Goal: Information Seeking & Learning: Understand process/instructions

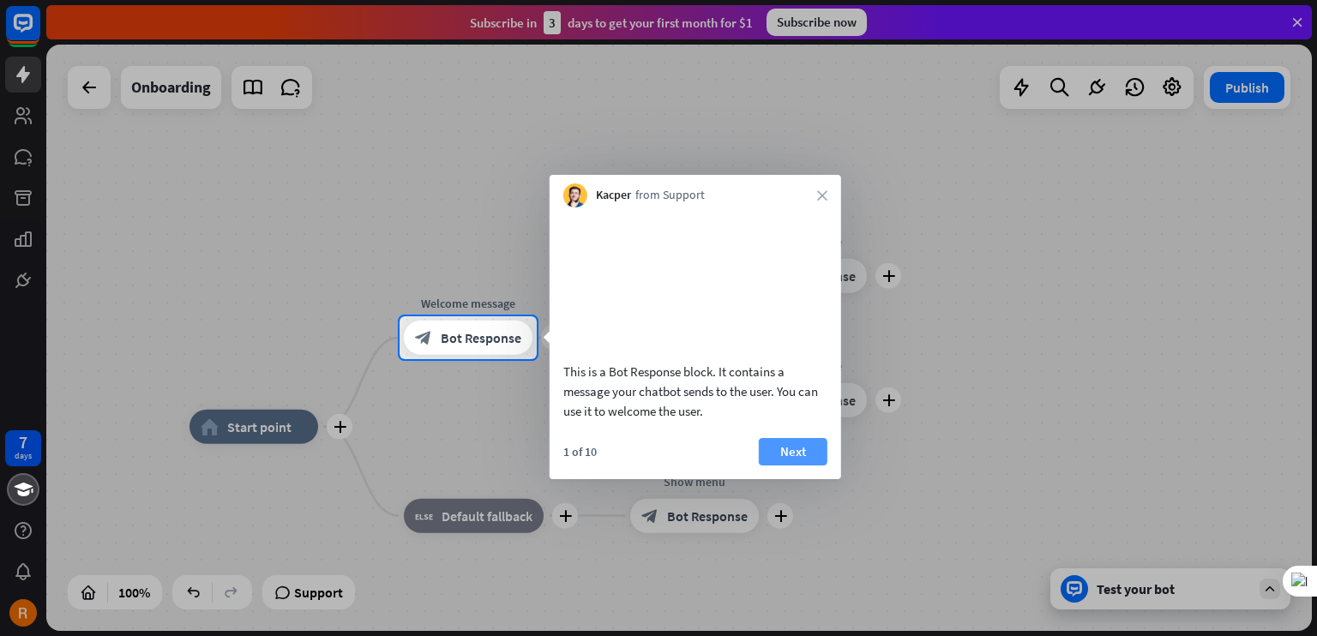
click at [801, 465] on button "Next" at bounding box center [793, 451] width 69 height 27
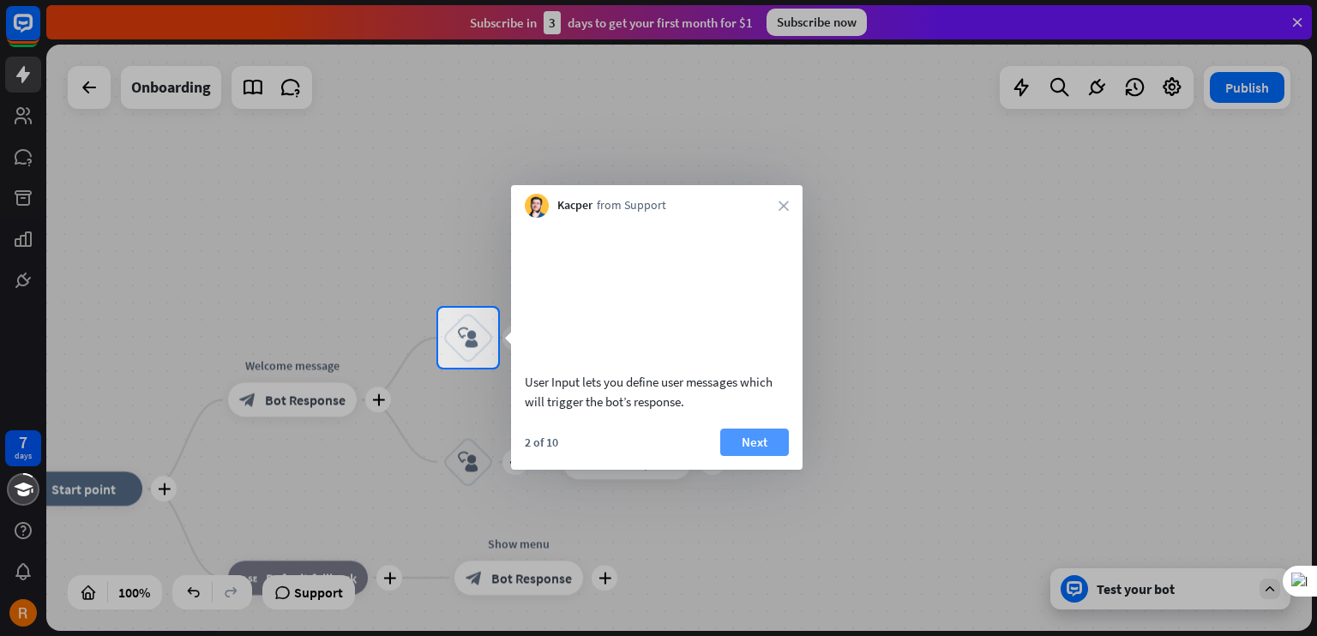
click at [770, 456] on button "Next" at bounding box center [754, 442] width 69 height 27
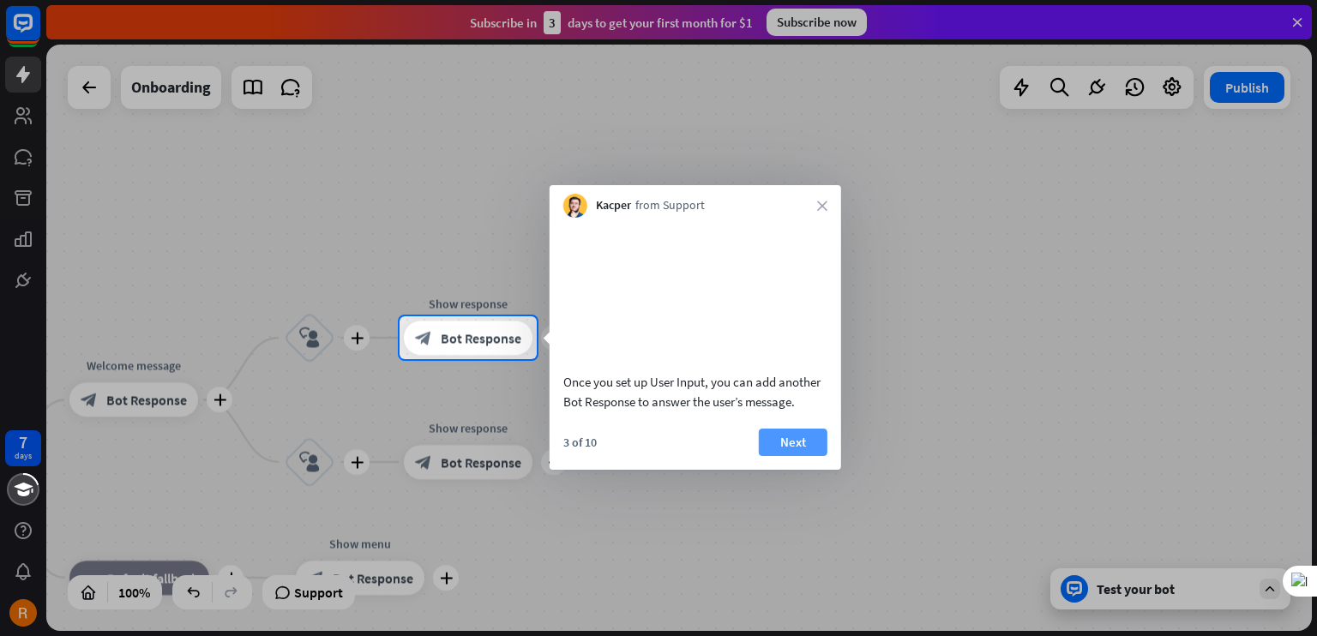
click at [782, 455] on button "Next" at bounding box center [793, 442] width 69 height 27
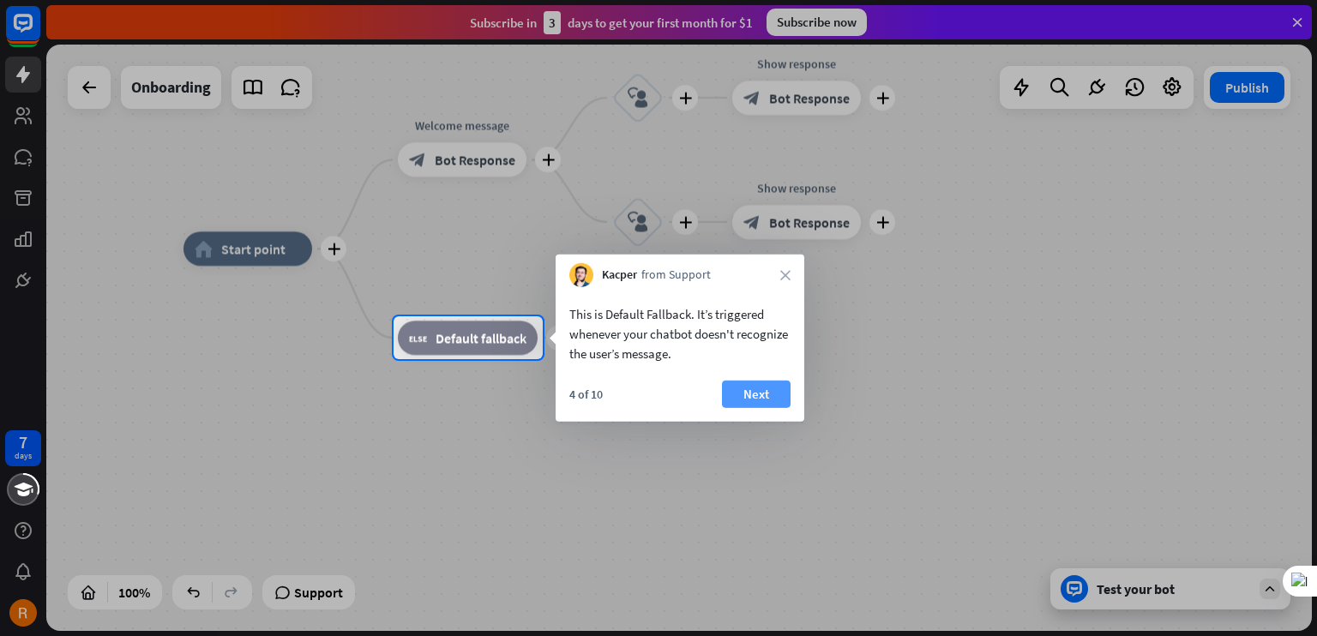
click at [759, 404] on button "Next" at bounding box center [756, 394] width 69 height 27
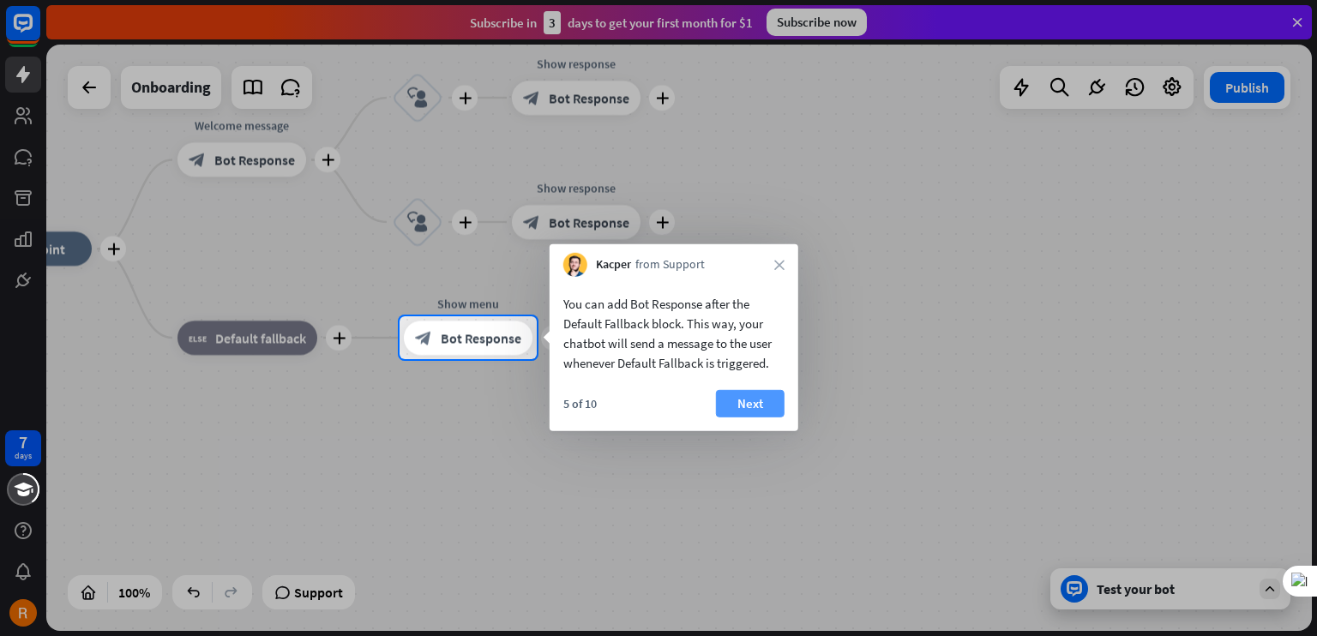
click at [738, 401] on button "Next" at bounding box center [750, 403] width 69 height 27
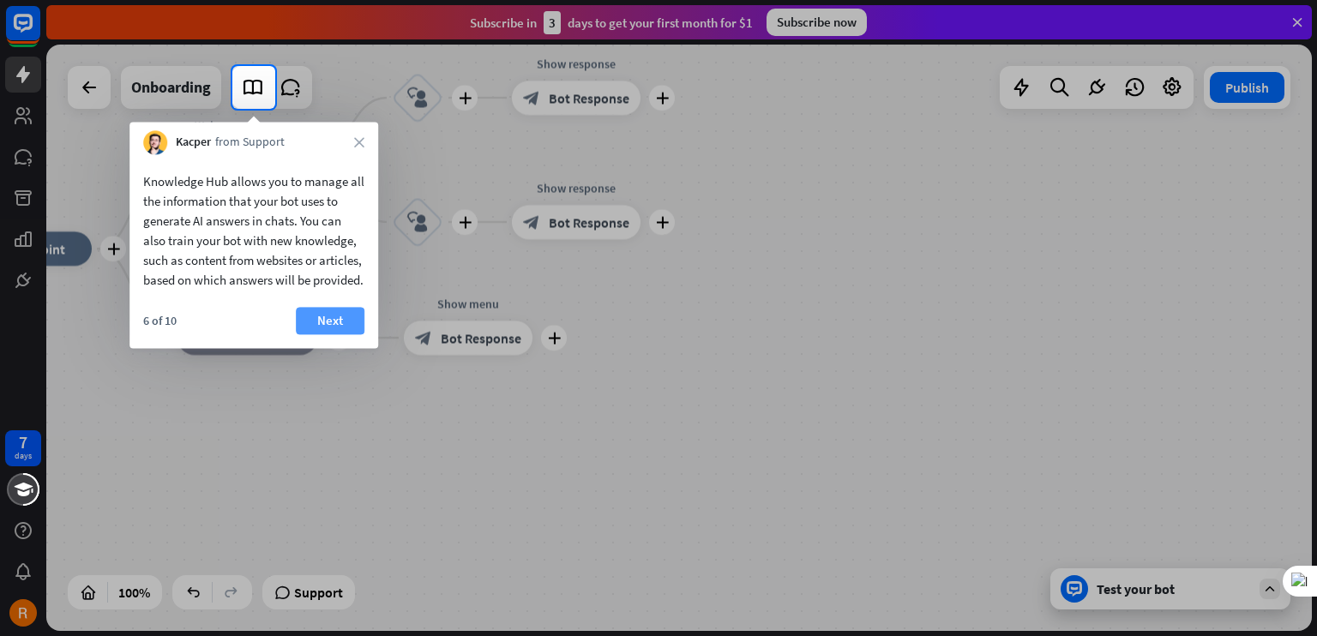
click at [312, 334] on button "Next" at bounding box center [330, 320] width 69 height 27
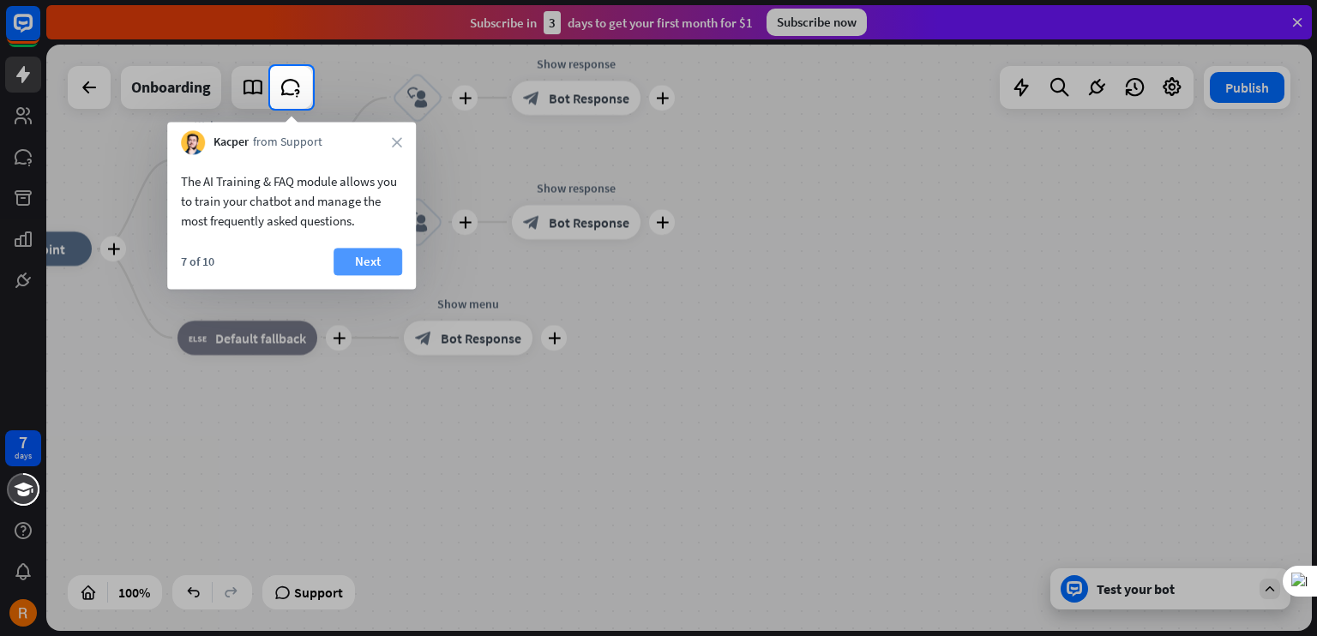
click at [372, 267] on button "Next" at bounding box center [367, 261] width 69 height 27
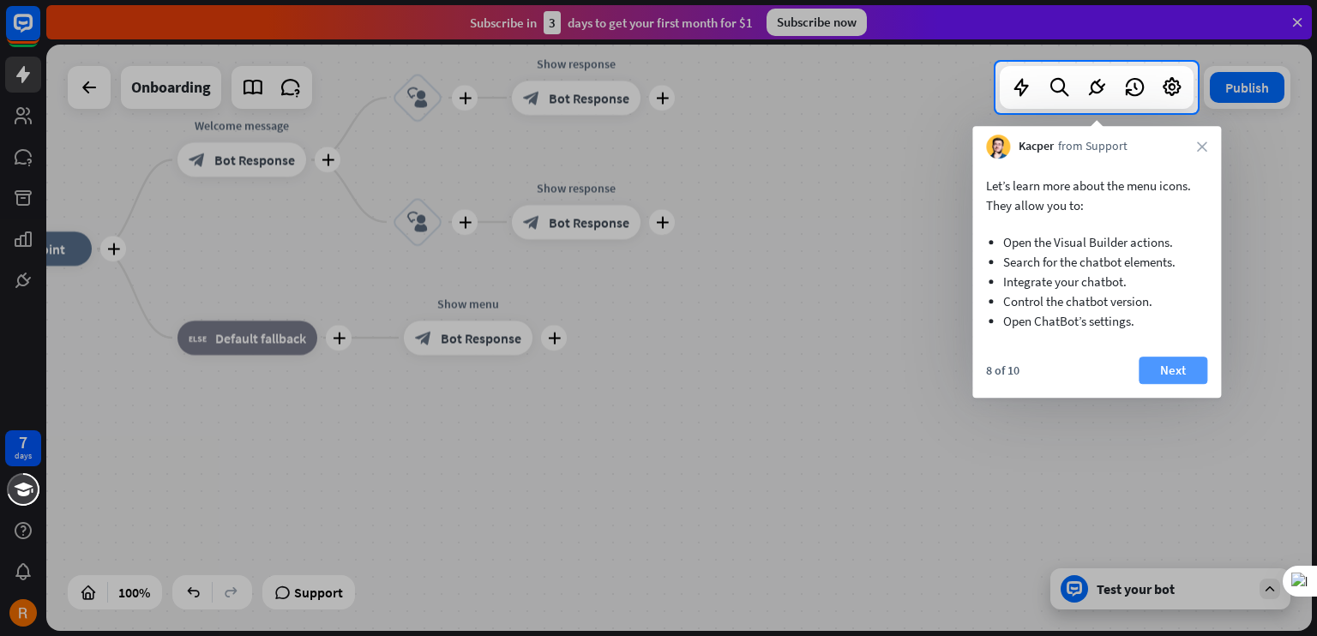
click at [1166, 363] on button "Next" at bounding box center [1172, 370] width 69 height 27
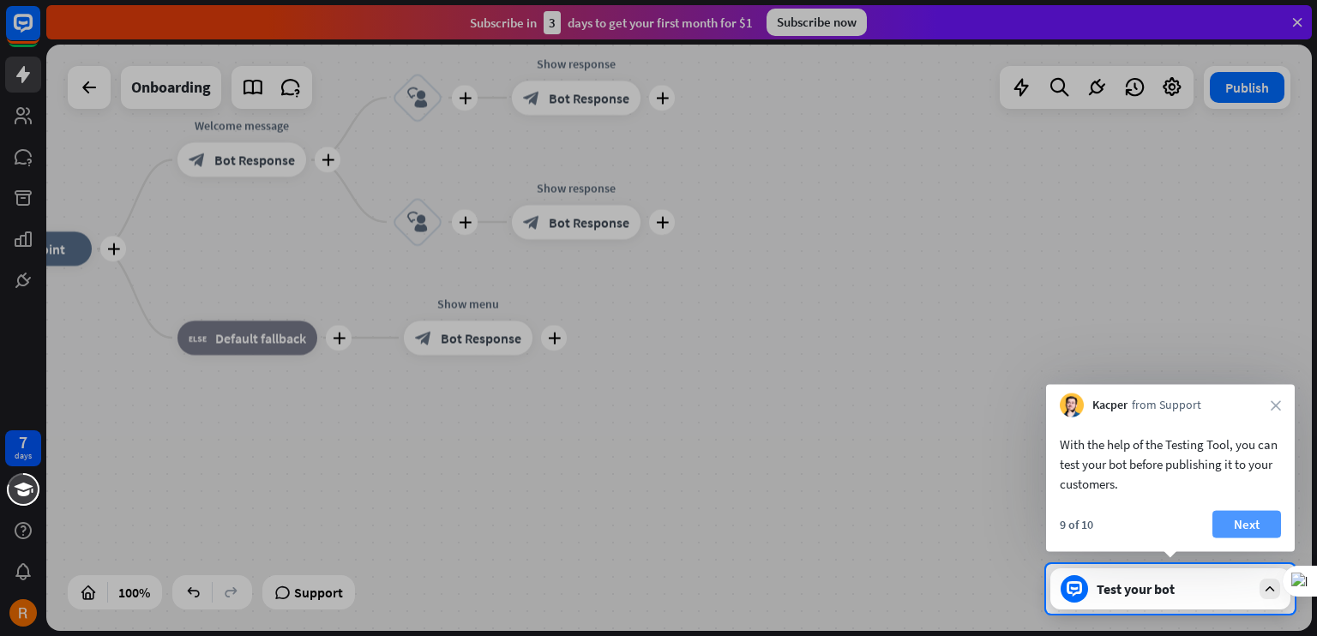
click at [1231, 520] on button "Next" at bounding box center [1246, 524] width 69 height 27
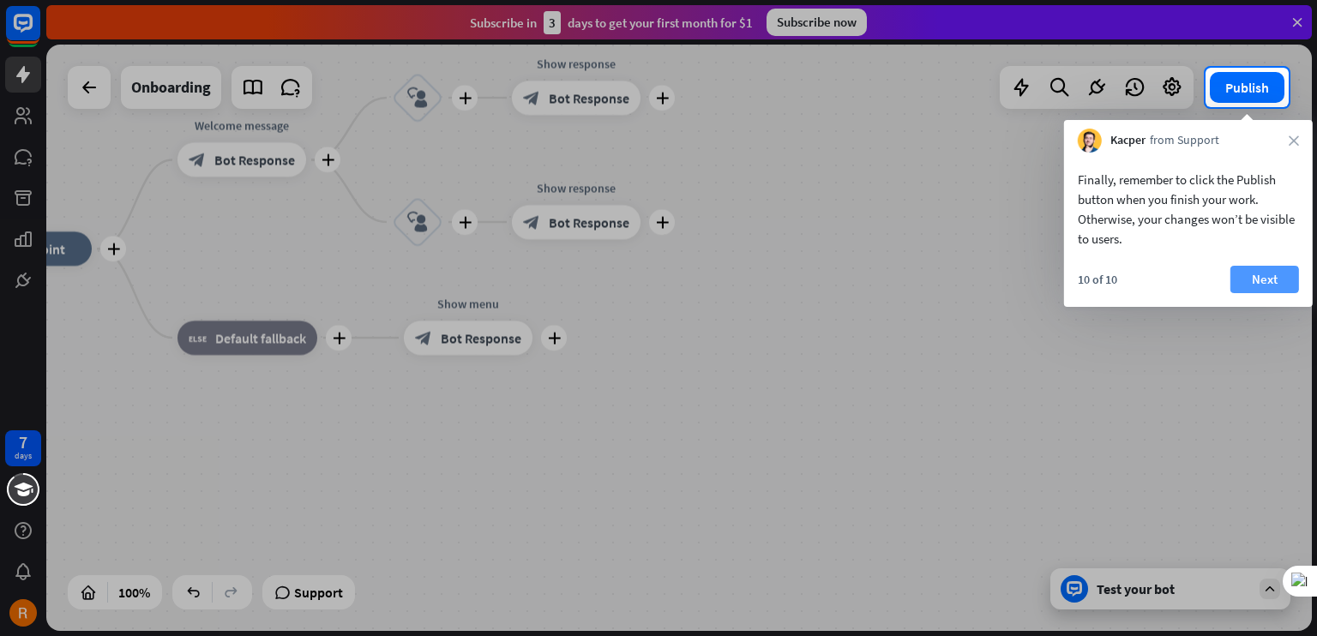
click at [1270, 287] on button "Next" at bounding box center [1264, 279] width 69 height 27
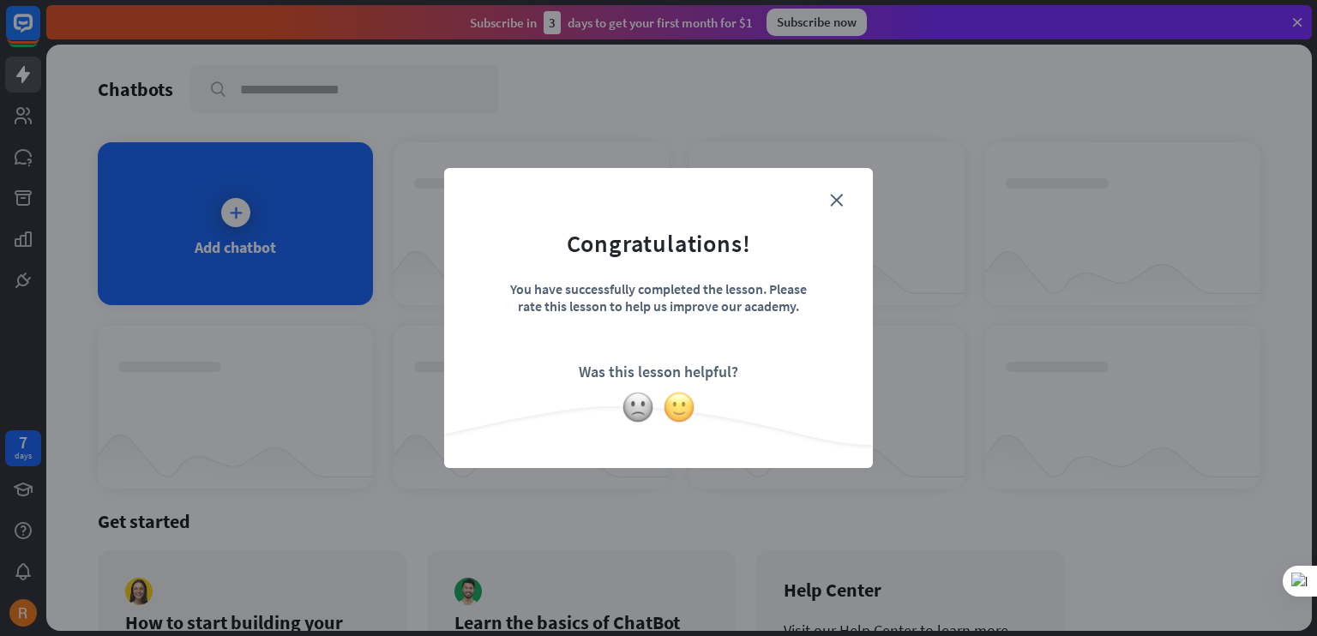
click at [677, 395] on img at bounding box center [679, 407] width 33 height 33
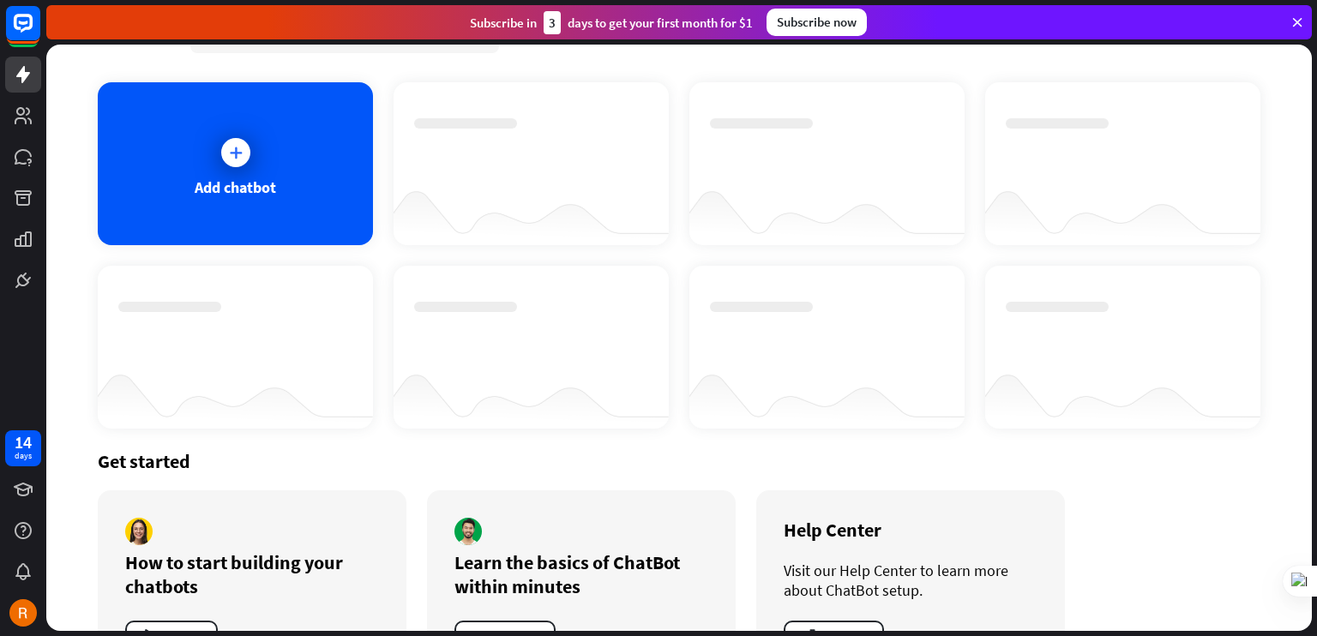
scroll to position [127, 0]
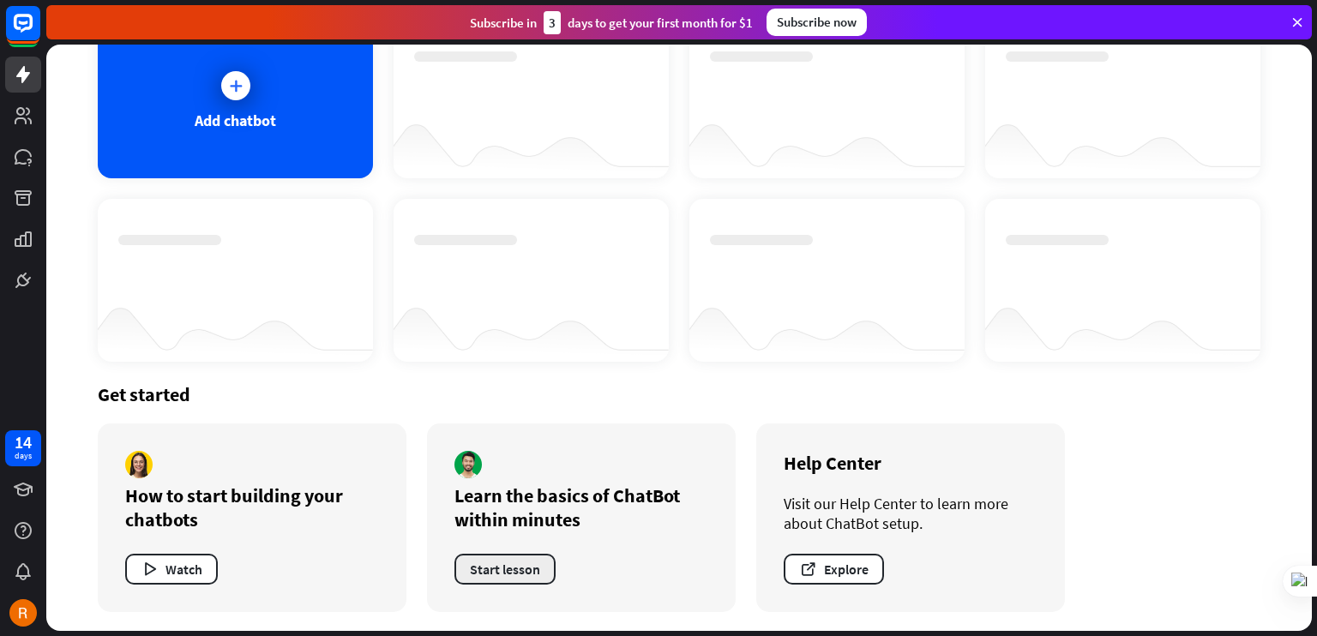
click at [538, 573] on button "Start lesson" at bounding box center [504, 569] width 101 height 31
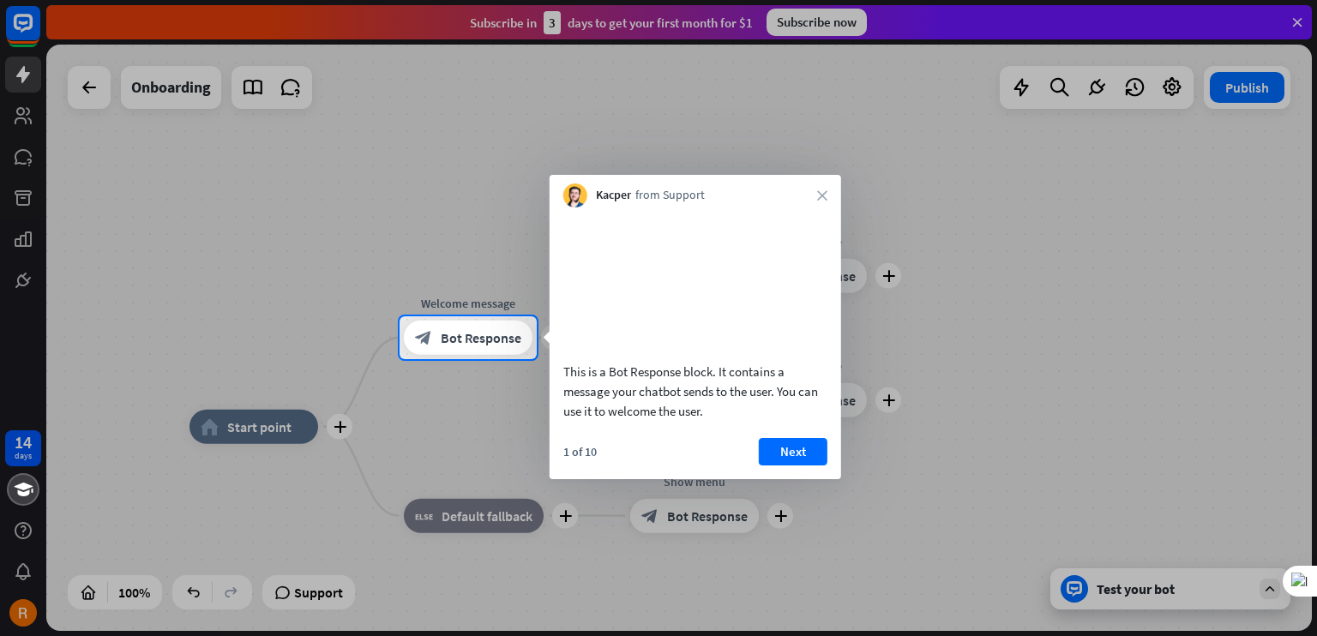
click at [810, 185] on div "Kacper from Support close" at bounding box center [695, 191] width 291 height 33
click at [796, 465] on button "Next" at bounding box center [793, 451] width 69 height 27
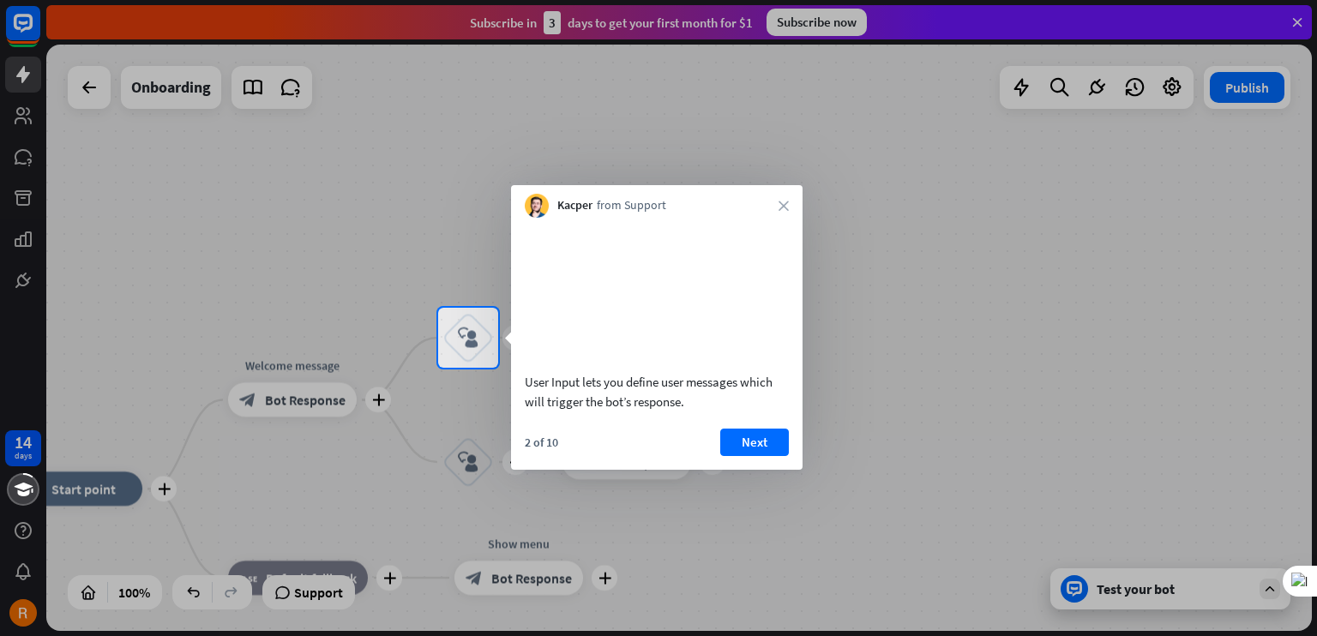
click at [792, 470] on div "2 of 10 Next" at bounding box center [656, 449] width 291 height 41
click at [757, 456] on button "Next" at bounding box center [754, 442] width 69 height 27
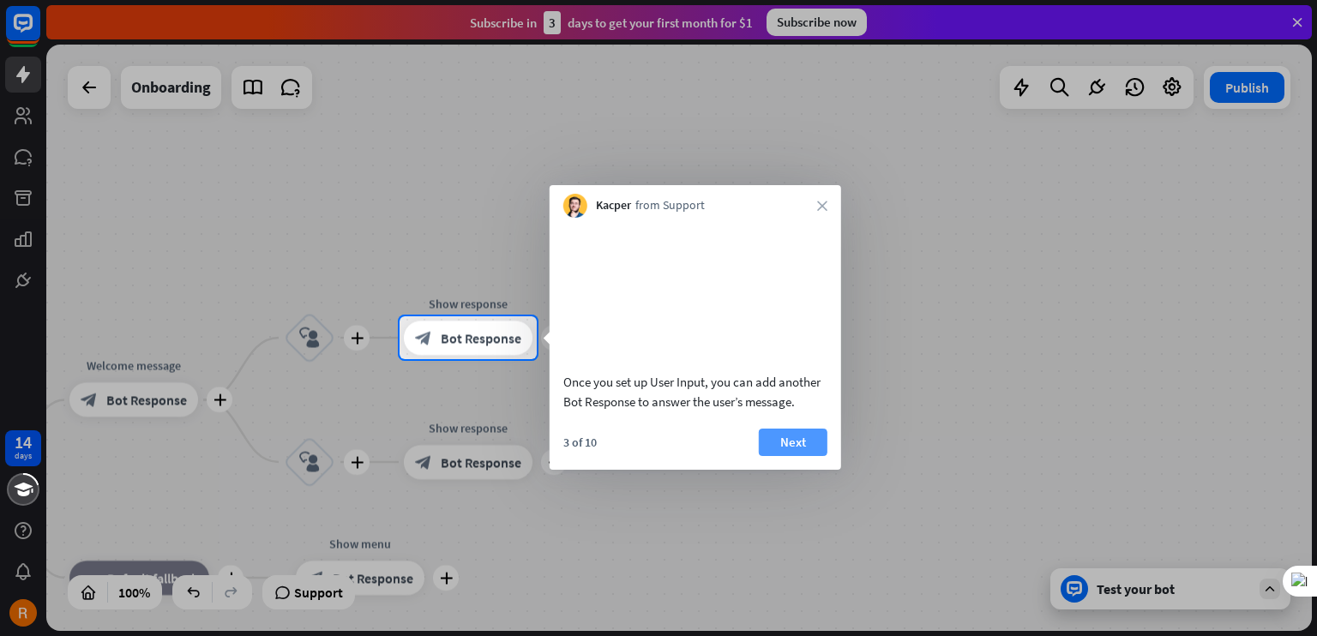
click at [789, 456] on button "Next" at bounding box center [793, 442] width 69 height 27
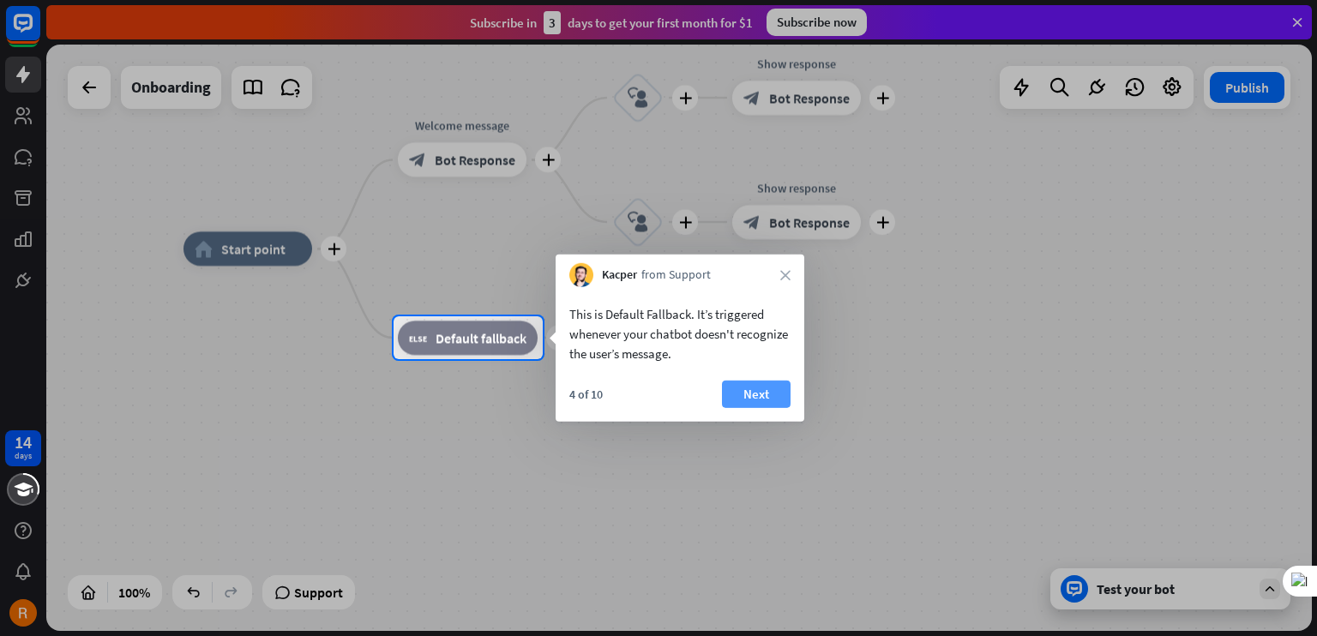
click at [761, 393] on button "Next" at bounding box center [756, 394] width 69 height 27
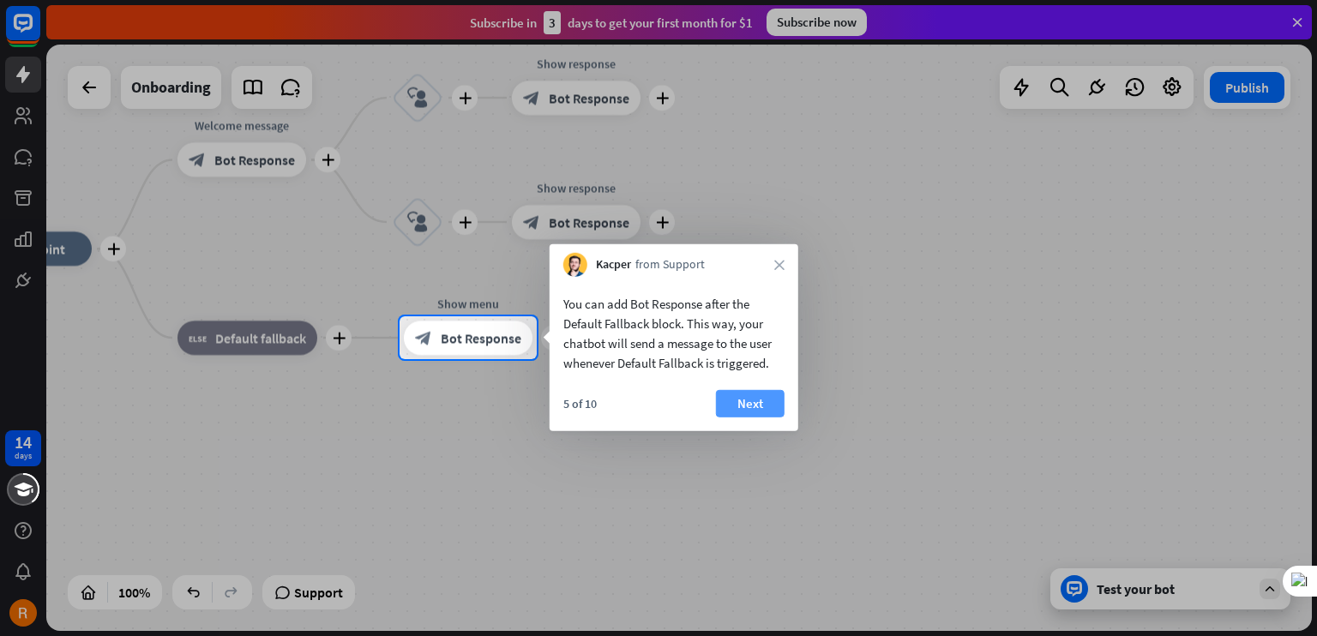
click at [760, 393] on button "Next" at bounding box center [750, 403] width 69 height 27
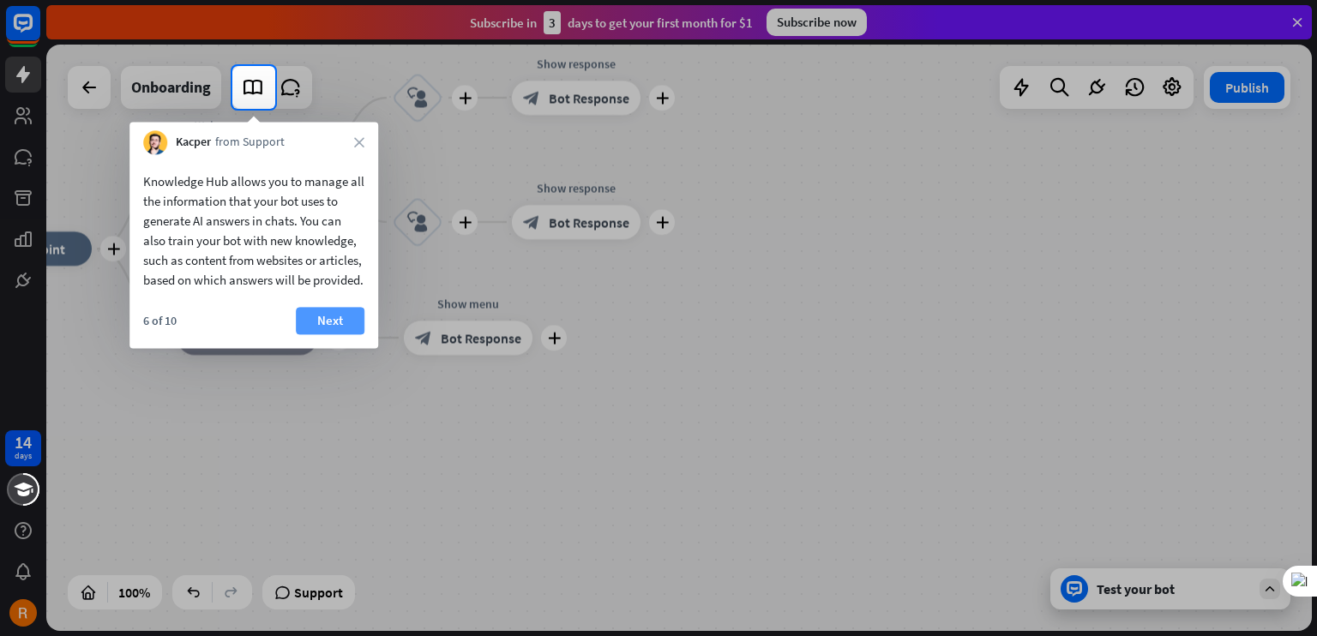
click at [344, 334] on button "Next" at bounding box center [330, 320] width 69 height 27
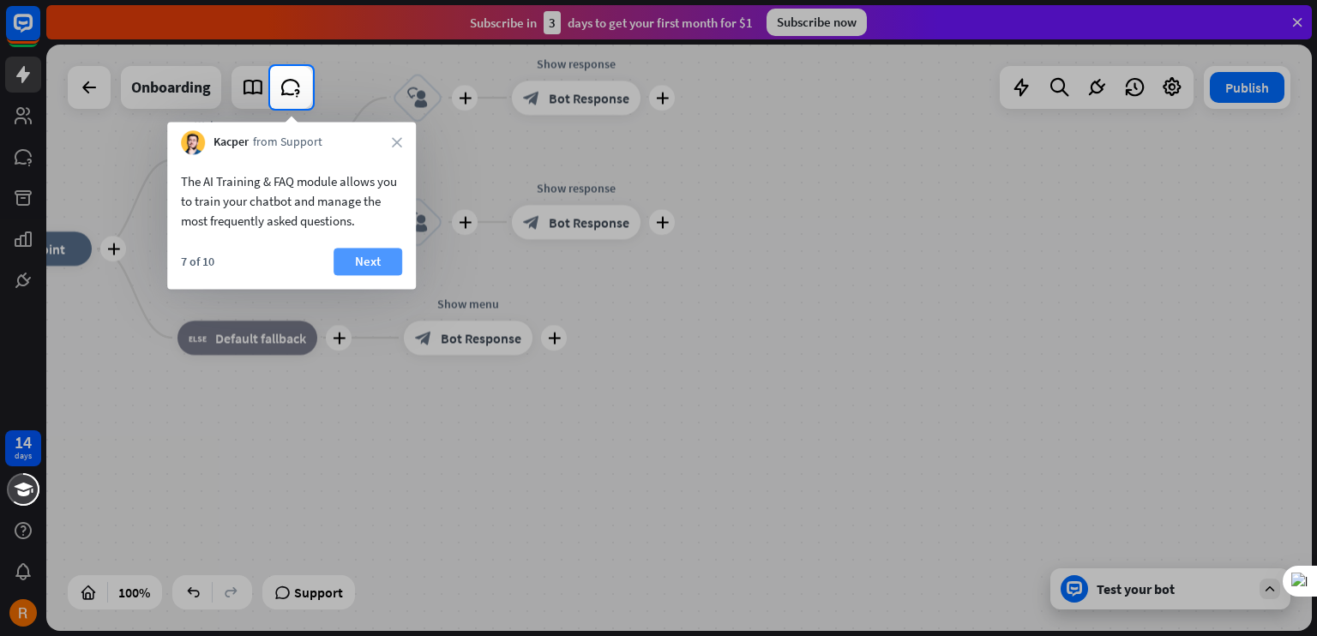
click at [365, 261] on button "Next" at bounding box center [367, 261] width 69 height 27
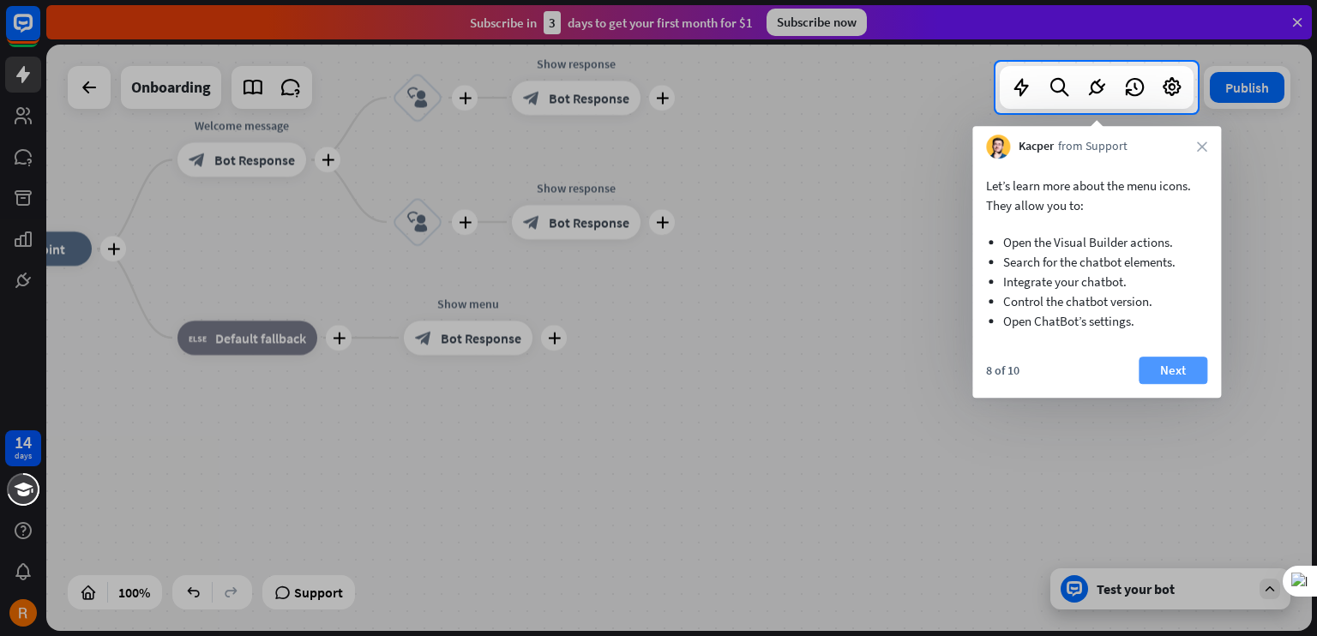
click at [1154, 366] on button "Next" at bounding box center [1172, 370] width 69 height 27
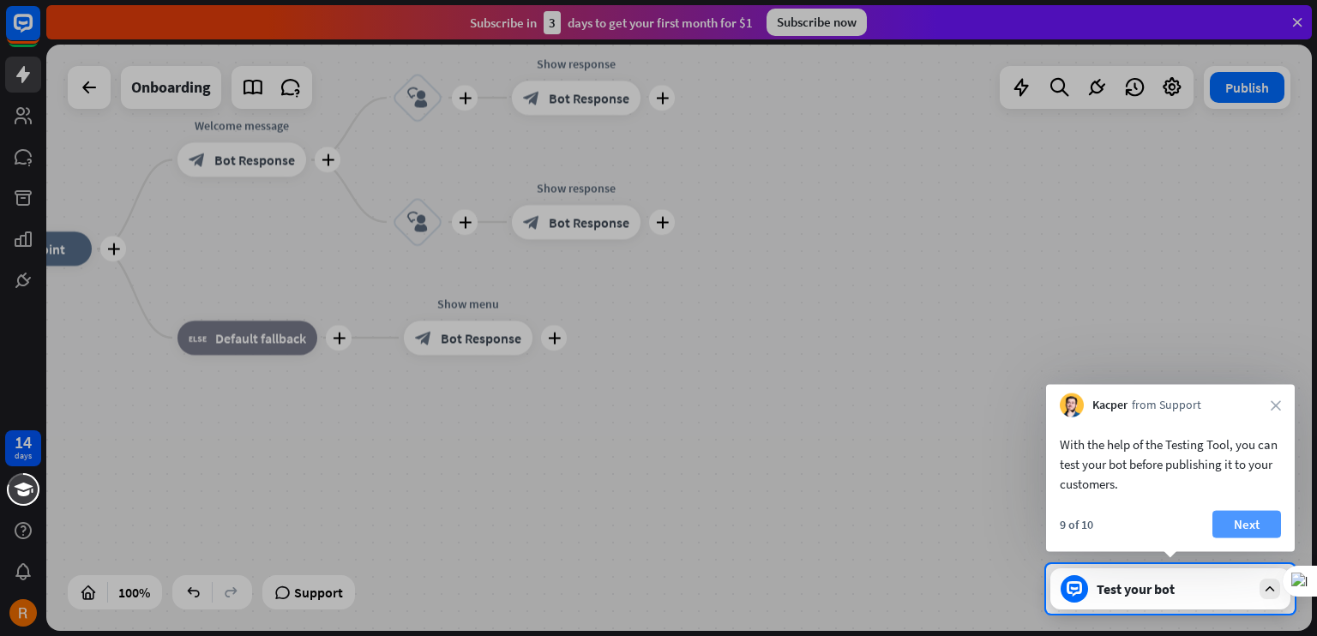
click at [1241, 517] on button "Next" at bounding box center [1246, 524] width 69 height 27
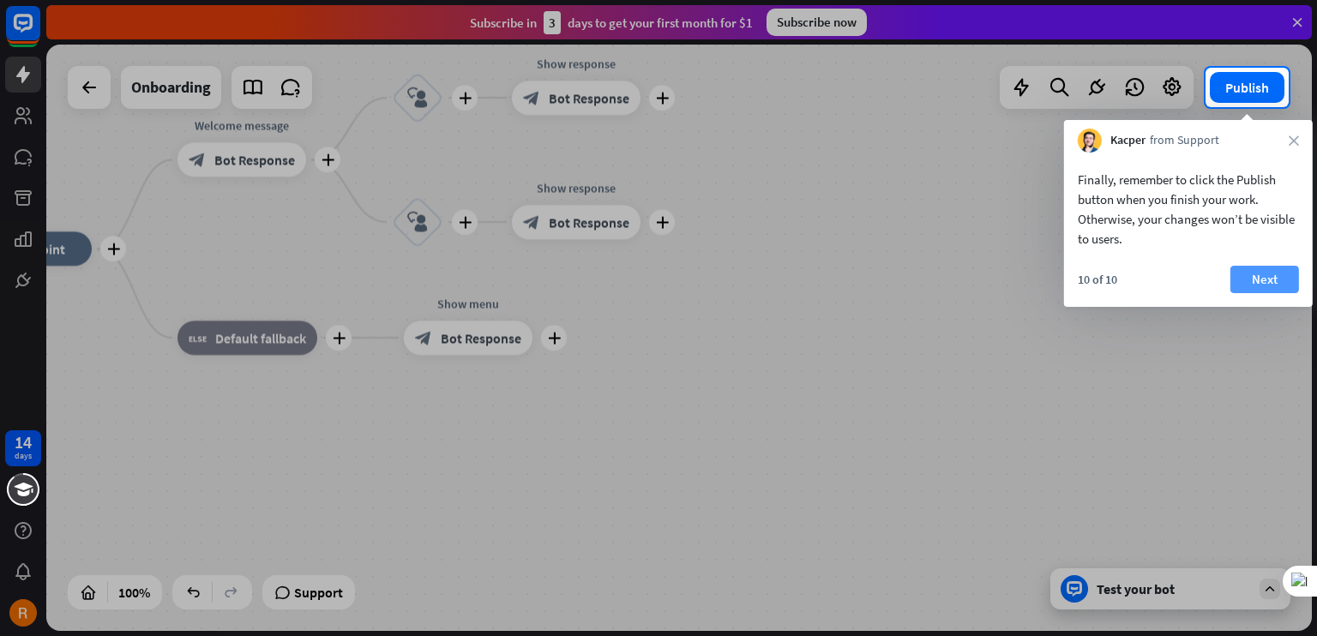
click at [1258, 284] on button "Next" at bounding box center [1264, 279] width 69 height 27
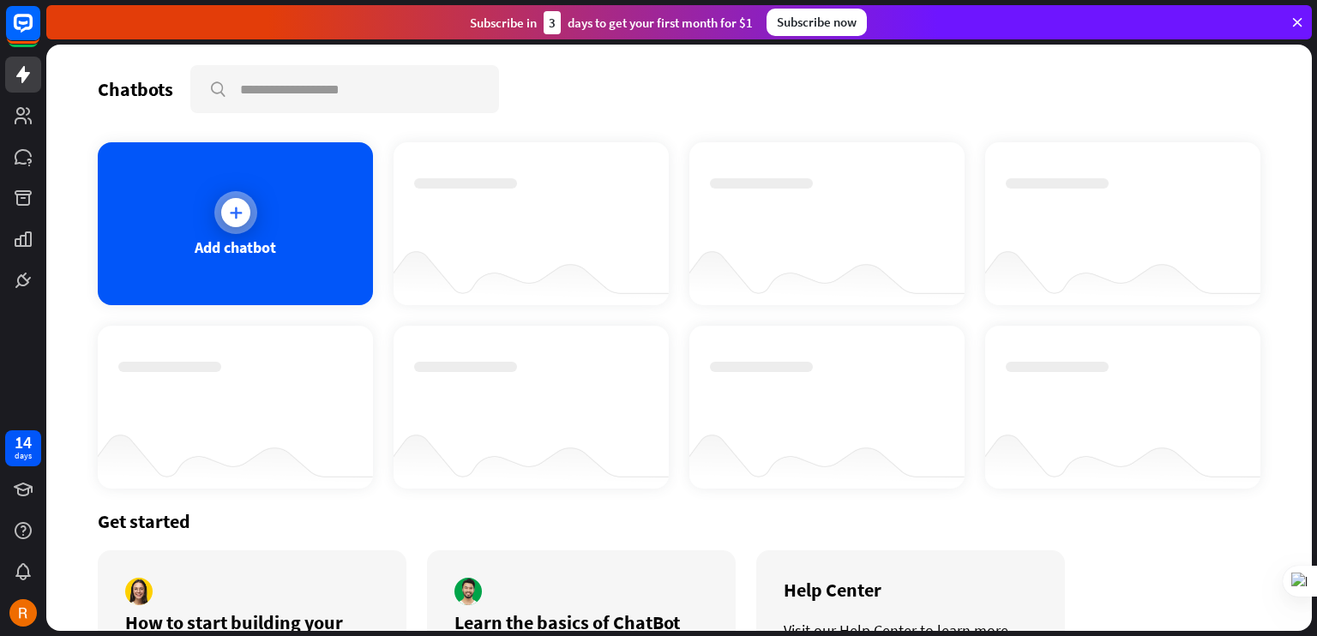
click at [234, 215] on icon at bounding box center [235, 212] width 17 height 17
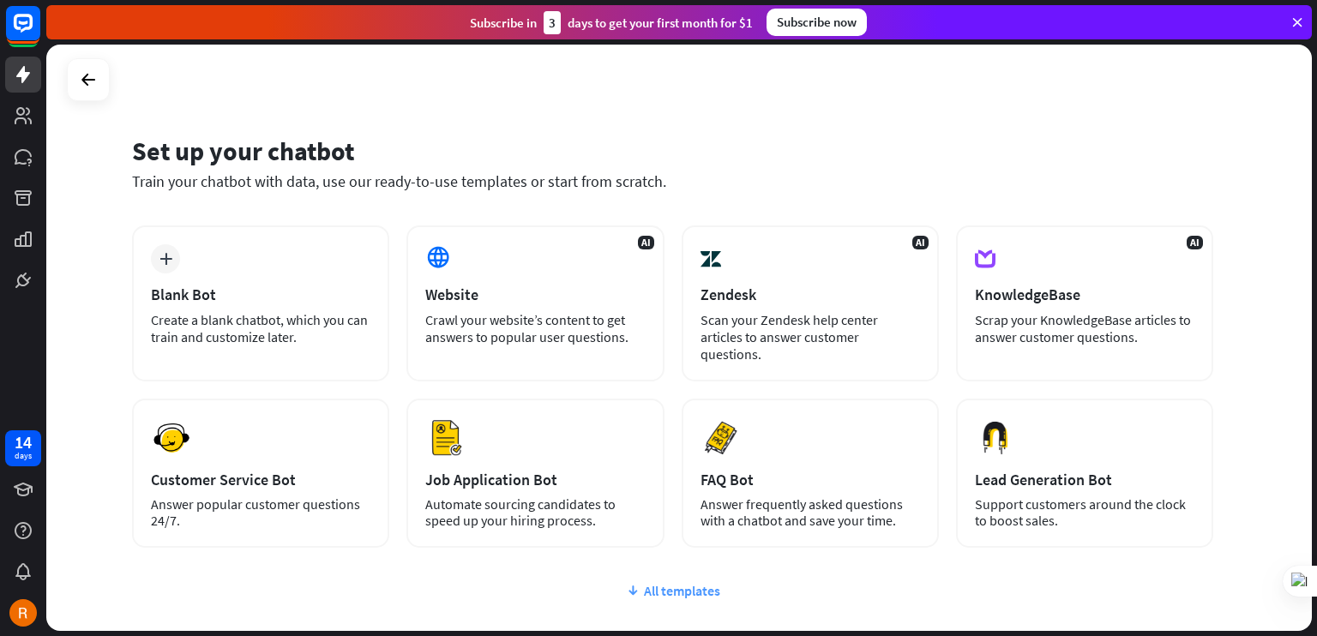
click at [633, 582] on icon at bounding box center [633, 590] width 14 height 17
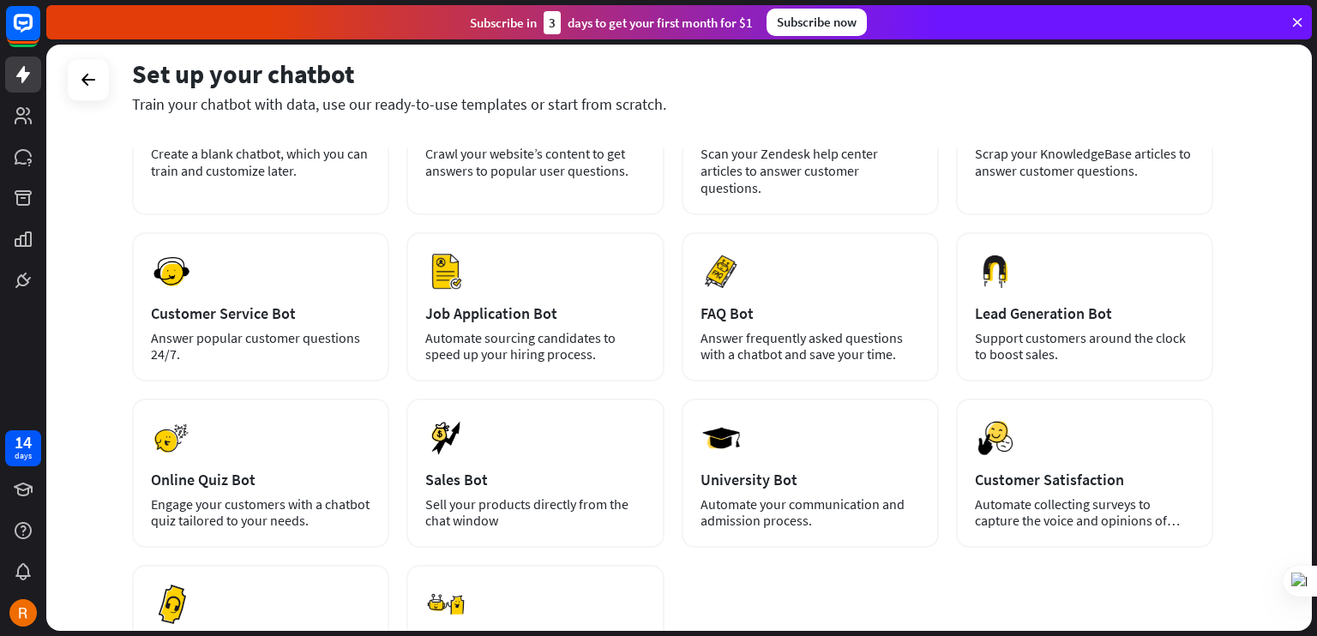
scroll to position [257, 0]
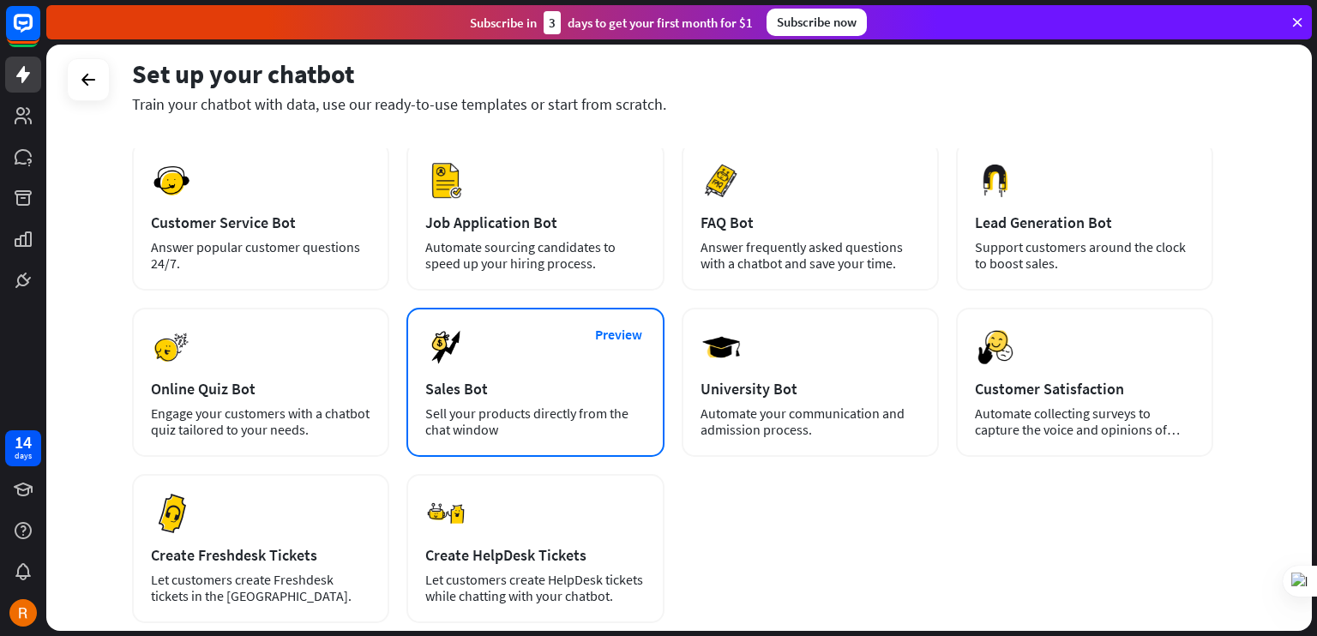
click at [518, 327] on div "Preview Sales Bot Sell your products directly from the chat window" at bounding box center [534, 382] width 257 height 149
